Goal: Find specific page/section: Find specific page/section

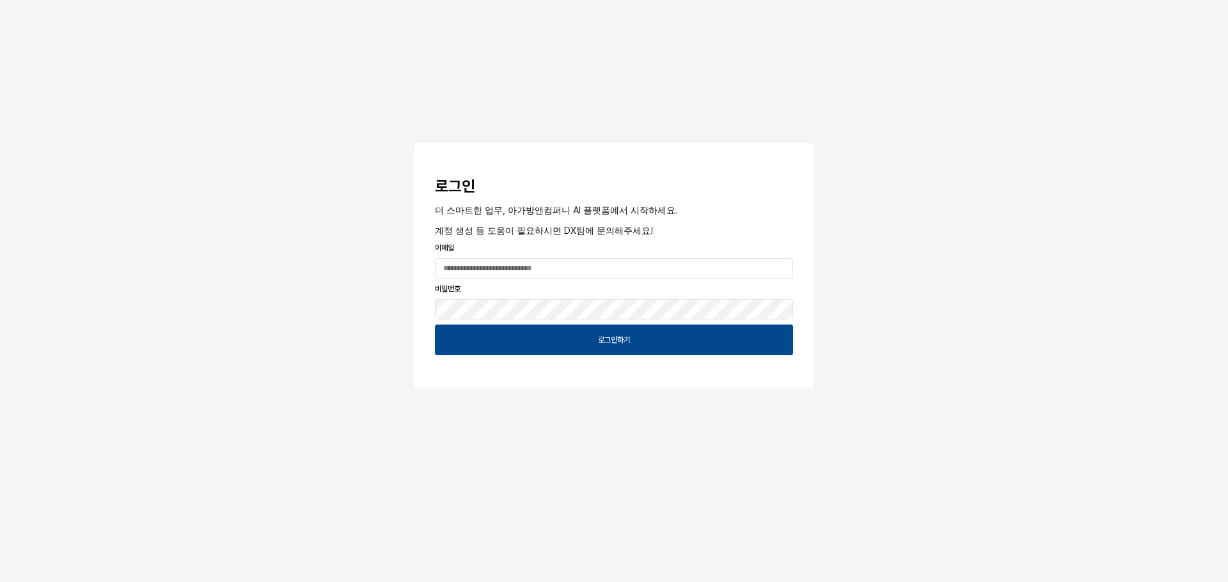
drag, startPoint x: 921, startPoint y: 212, endPoint x: 907, endPoint y: 215, distance: 15.0
click at [921, 210] on div "로그인 더 스마트한 업무, 아가방앤컴퍼니 AI 플랫폼에서 시작하세요. 계정 생성 등 도움이 필요하시면 DX팀에 문의해주세요! 이메일 비밀번호 …" at bounding box center [614, 232] width 1228 height 465
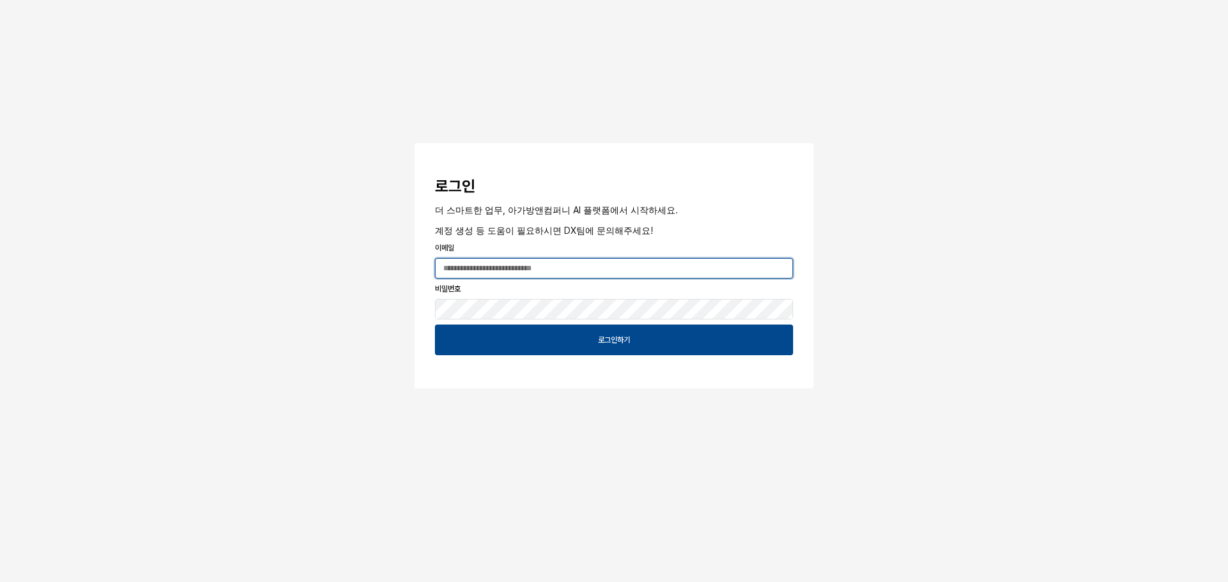
click at [573, 267] on input "App Frame" at bounding box center [613, 268] width 357 height 19
type input "**********"
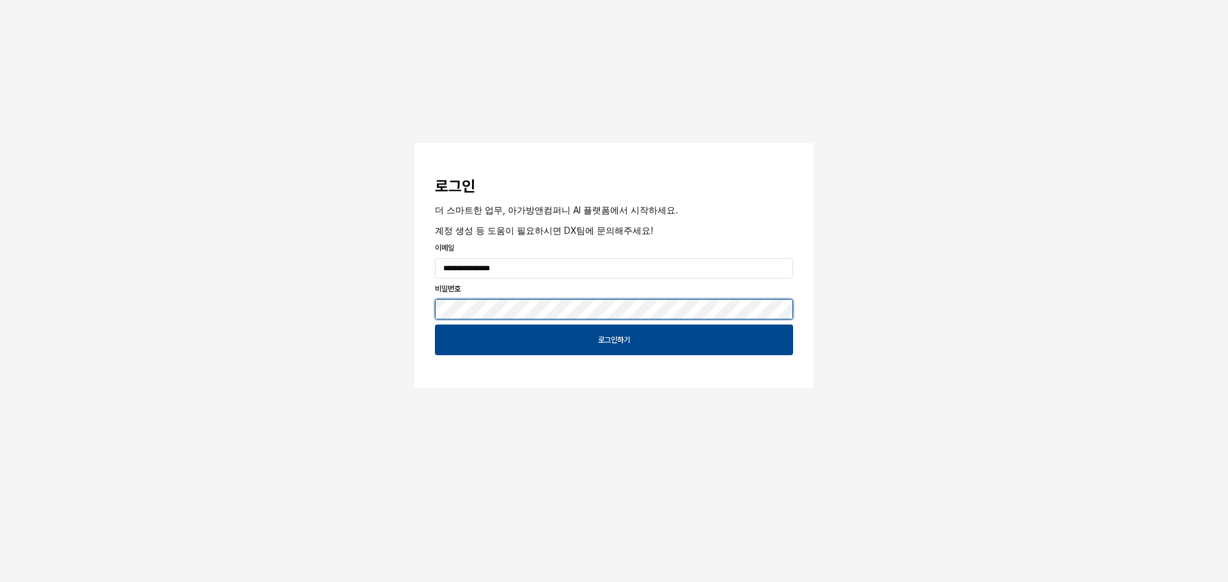
click at [414, 143] on button "App Frame" at bounding box center [419, 145] width 10 height 4
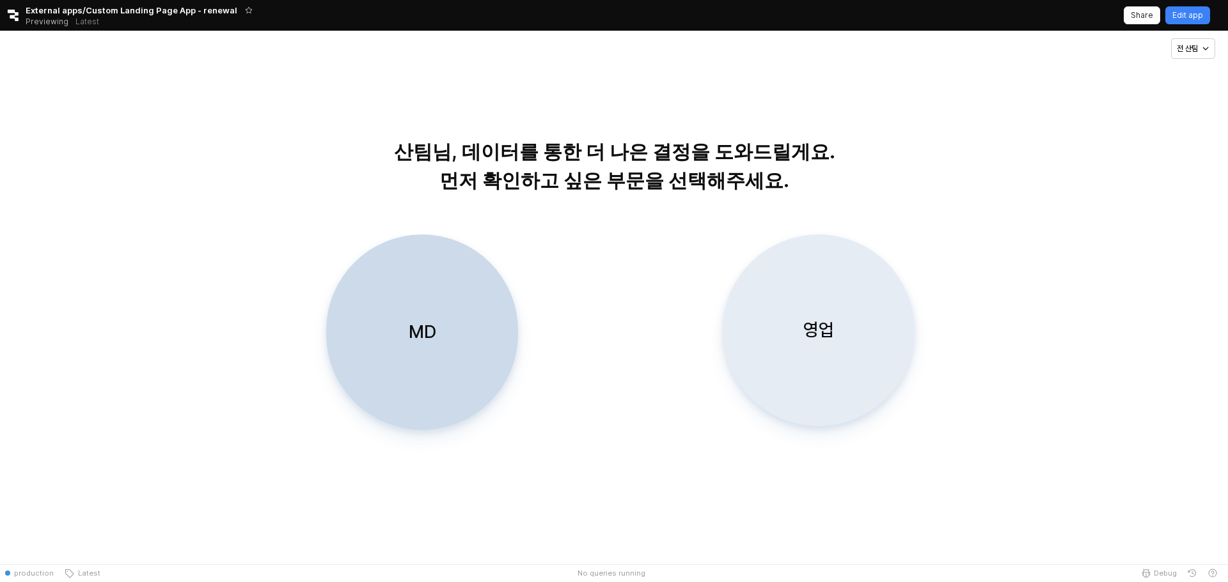
click at [745, 343] on div "영업" at bounding box center [818, 330] width 180 height 191
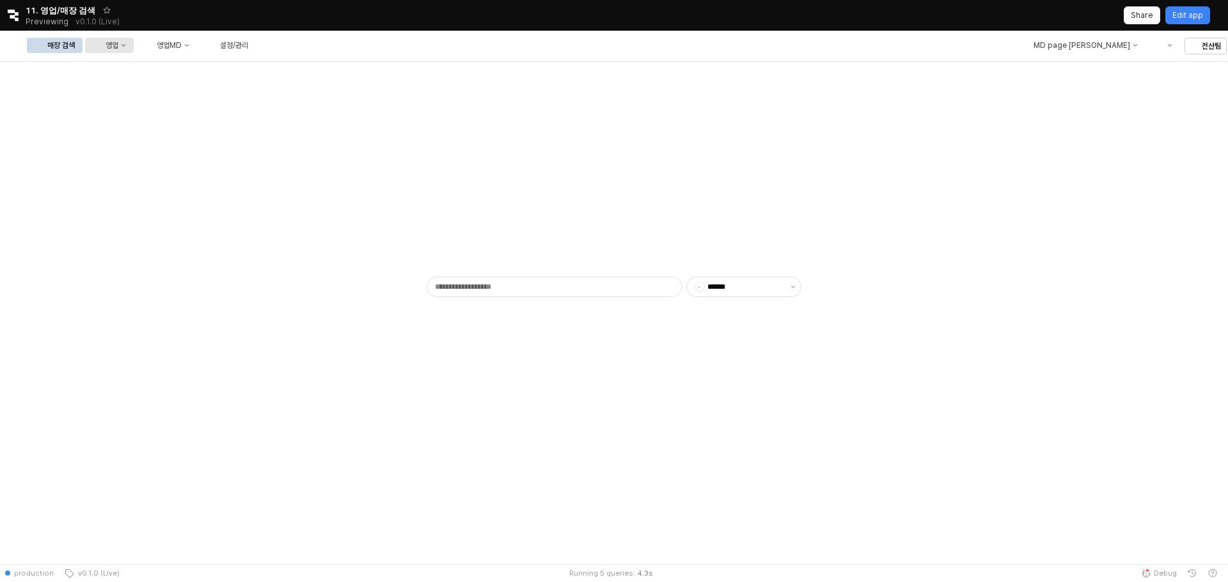
click at [118, 41] on div "영업" at bounding box center [111, 45] width 13 height 9
click at [261, 70] on div "목표매출 달성현황" at bounding box center [252, 69] width 68 height 10
